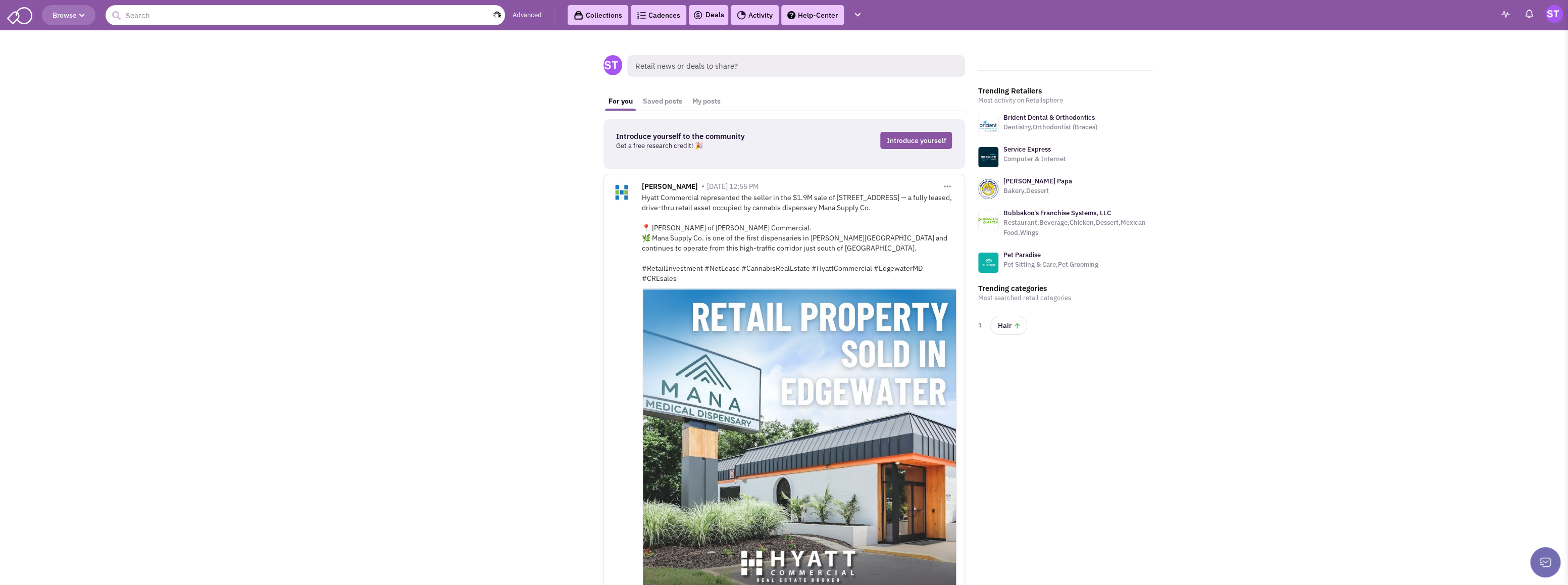
click at [253, 17] on input "text" at bounding box center [305, 15] width 400 height 20
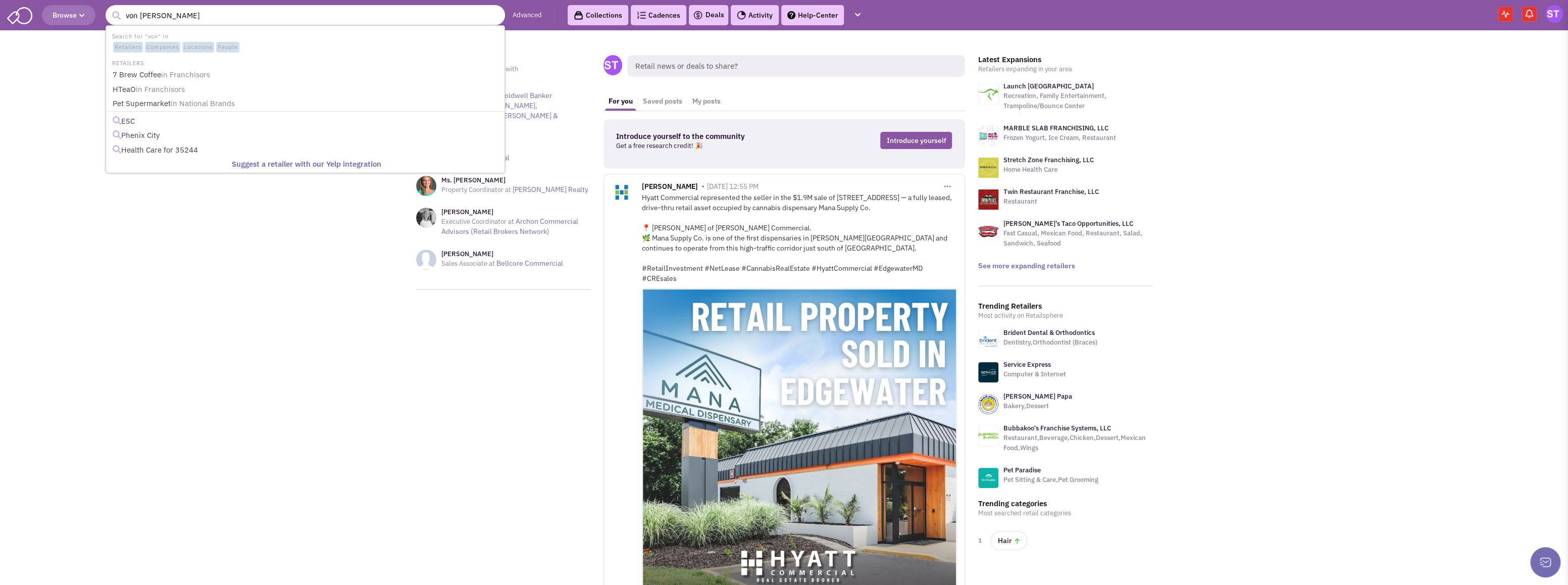
type input "von [PERSON_NAME]"
click at [108, 8] on button "submit" at bounding box center [116, 15] width 15 height 15
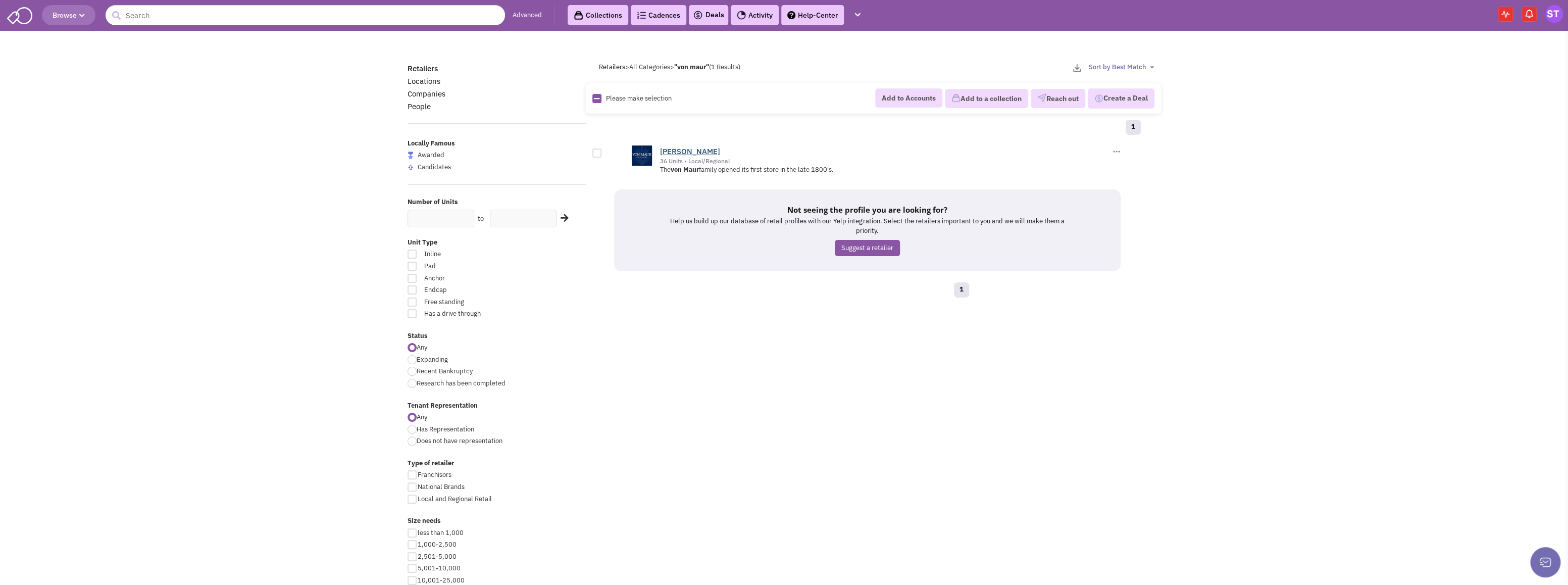
click at [670, 149] on link "[PERSON_NAME]" at bounding box center [690, 151] width 60 height 9
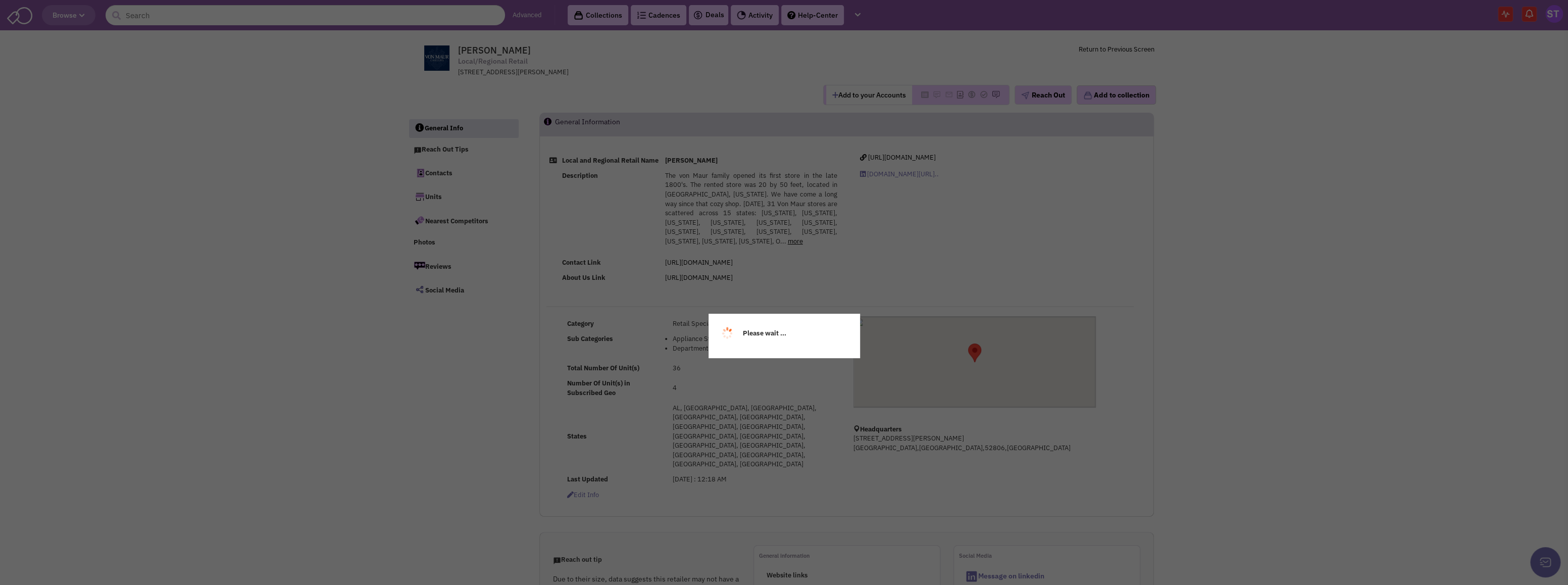
select select
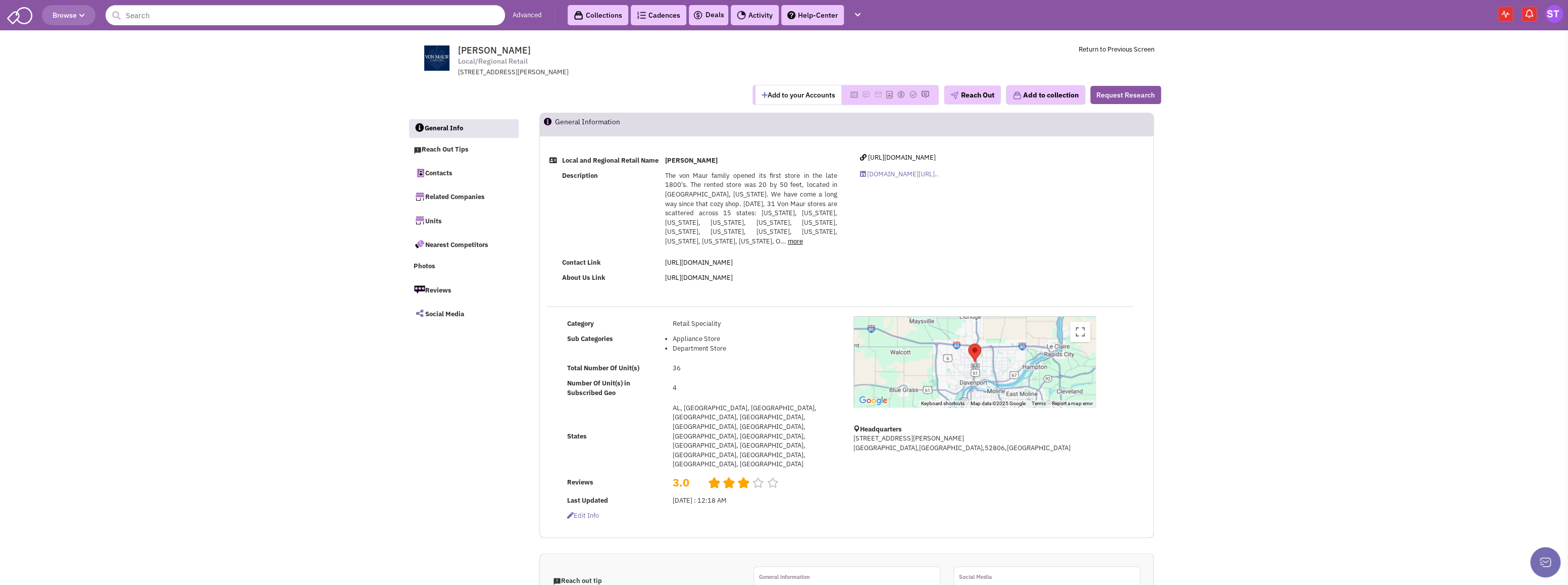
click at [787, 240] on link "more" at bounding box center [795, 240] width 15 height 9
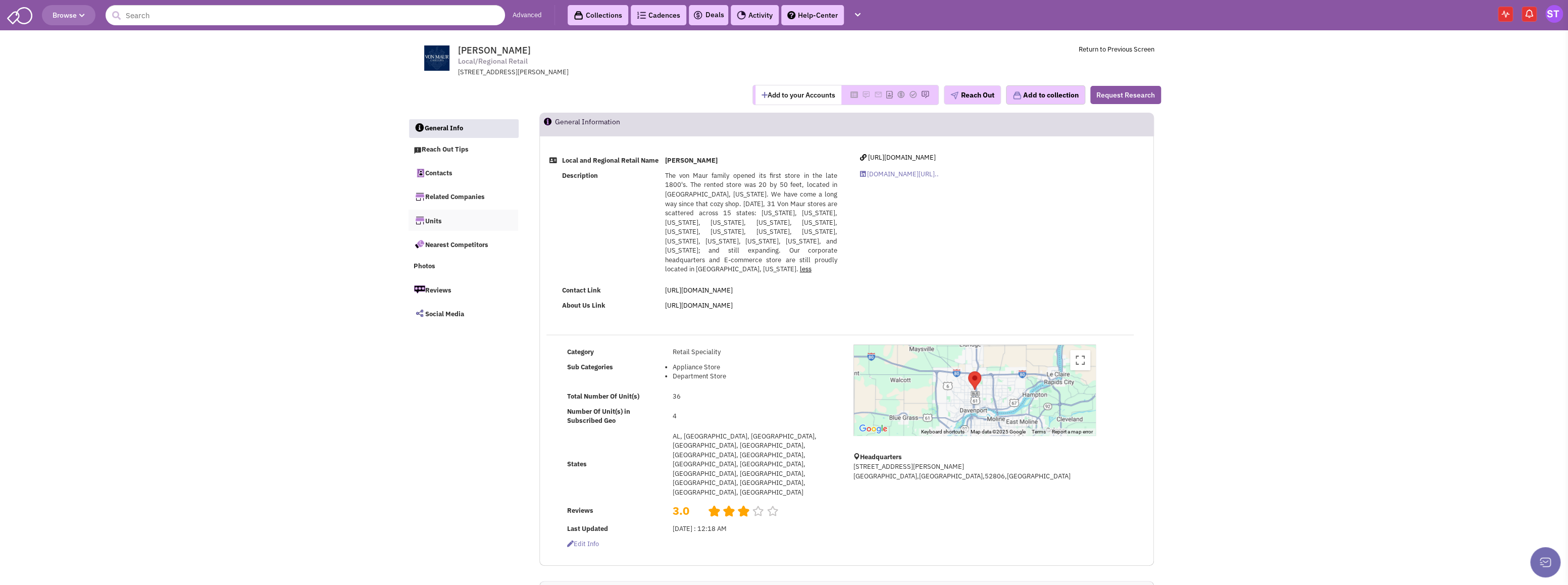
click at [436, 220] on link "Units" at bounding box center [464, 219] width 110 height 21
click at [454, 177] on link "Contacts" at bounding box center [464, 172] width 110 height 21
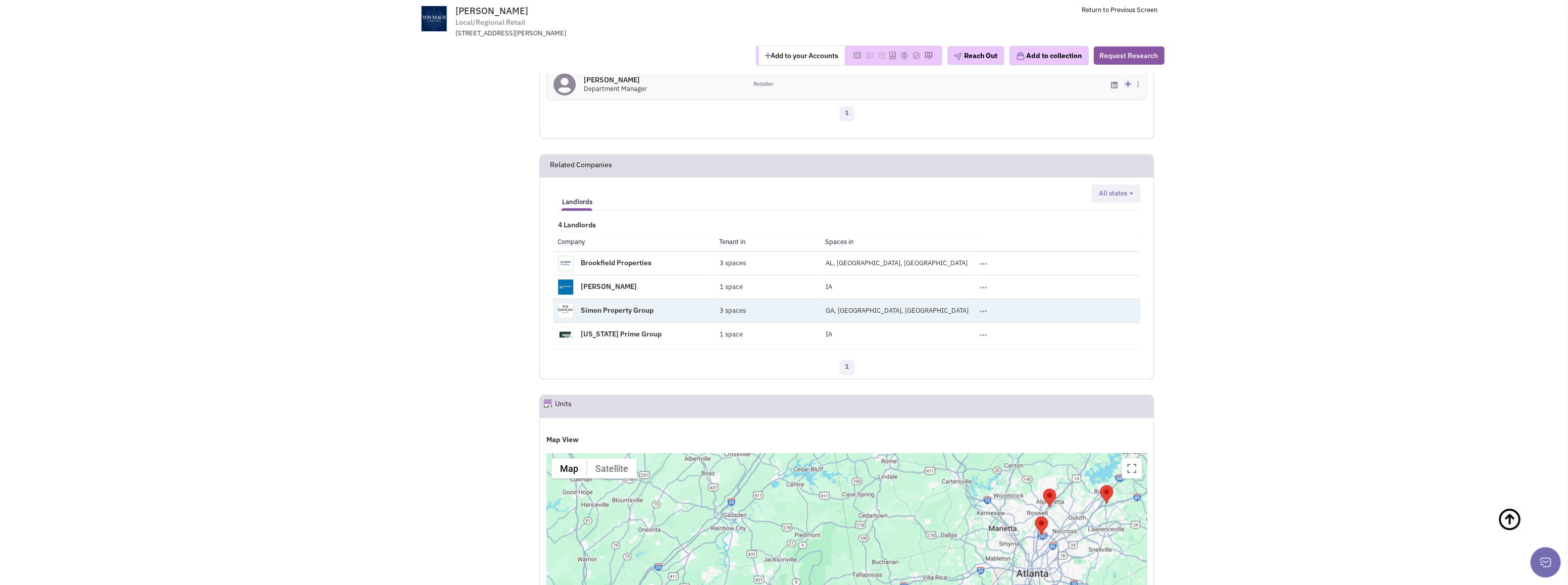
scroll to position [690, 0]
